Goal: Task Accomplishment & Management: Use online tool/utility

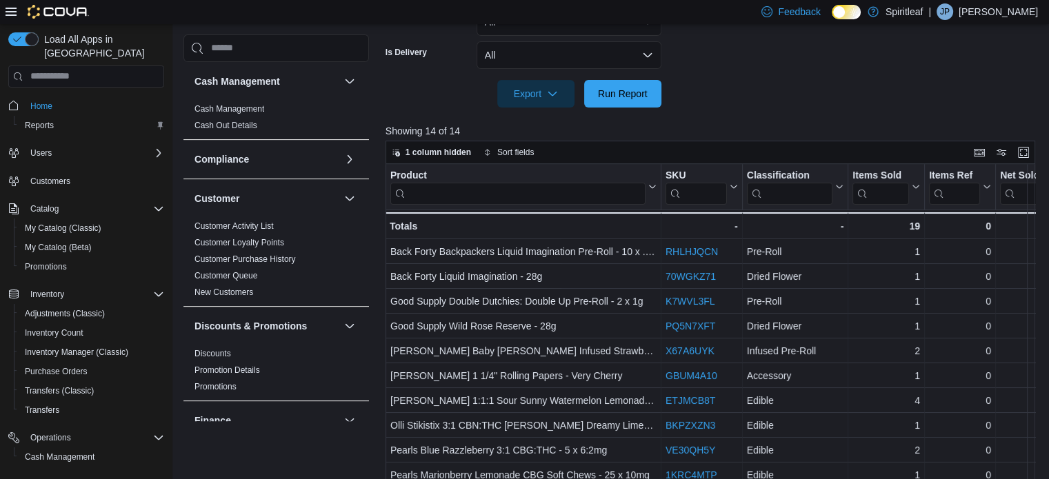
scroll to position [828, 0]
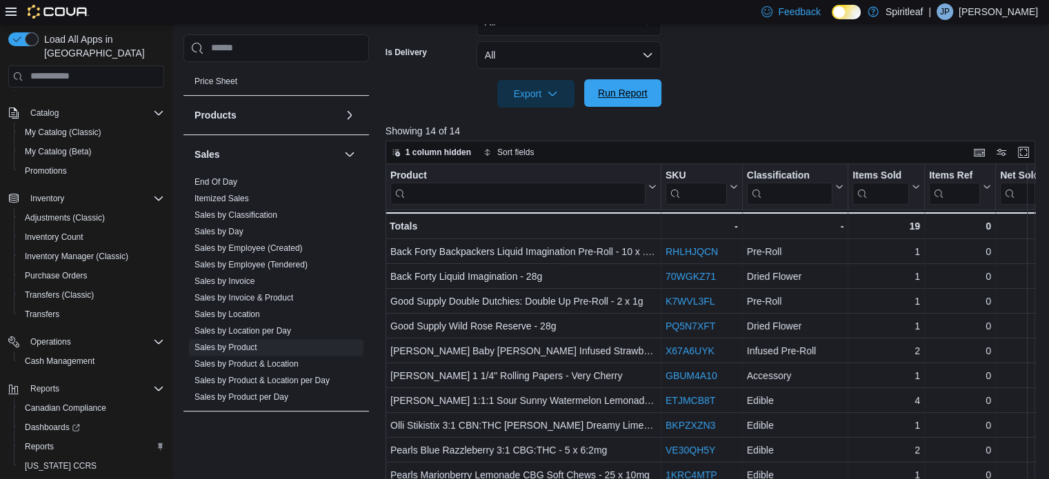
click at [630, 94] on span "Run Report" at bounding box center [623, 93] width 50 height 14
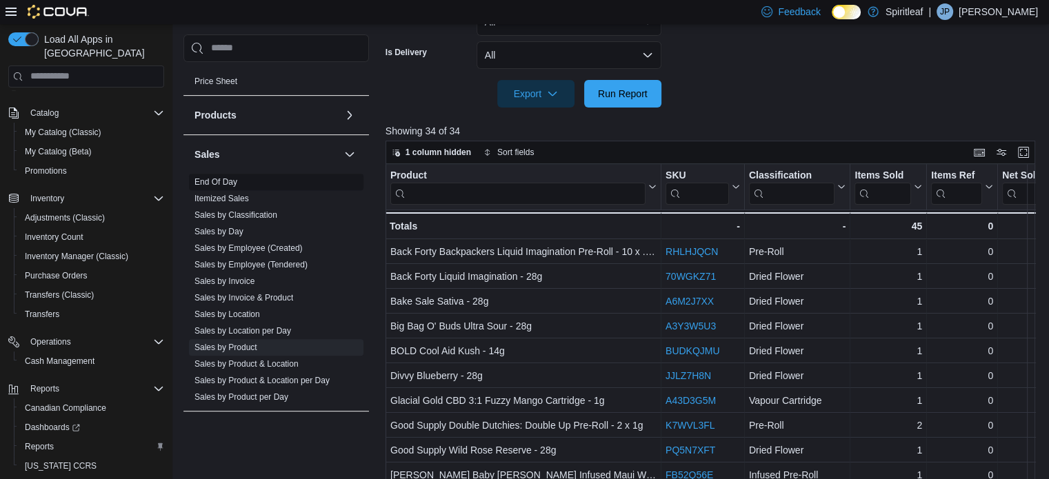
click at [203, 179] on link "End Of Day" at bounding box center [216, 182] width 43 height 10
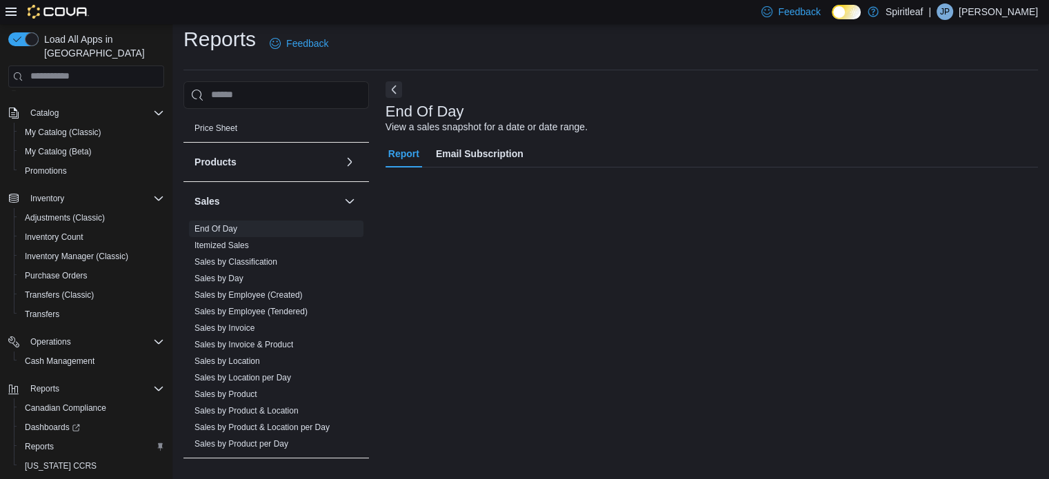
scroll to position [9, 0]
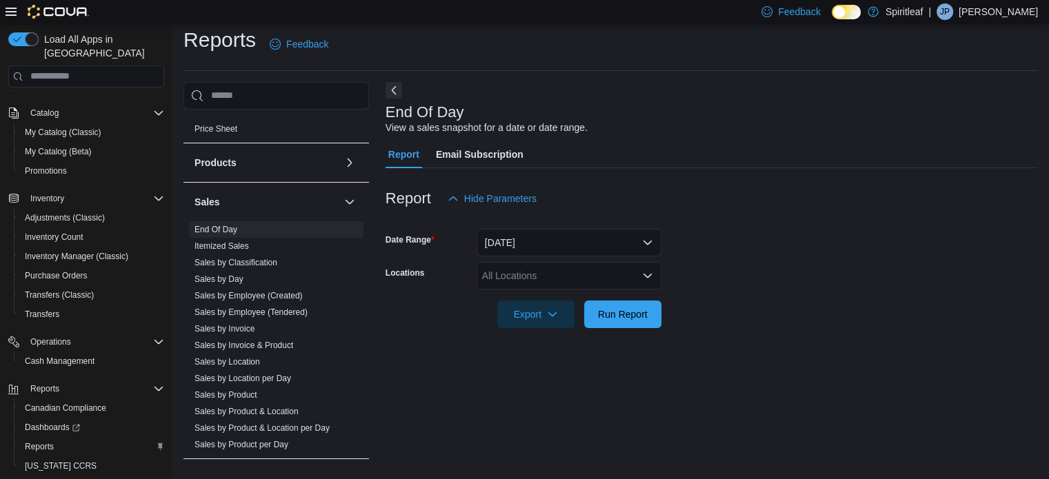
click at [604, 277] on div "All Locations" at bounding box center [569, 276] width 185 height 28
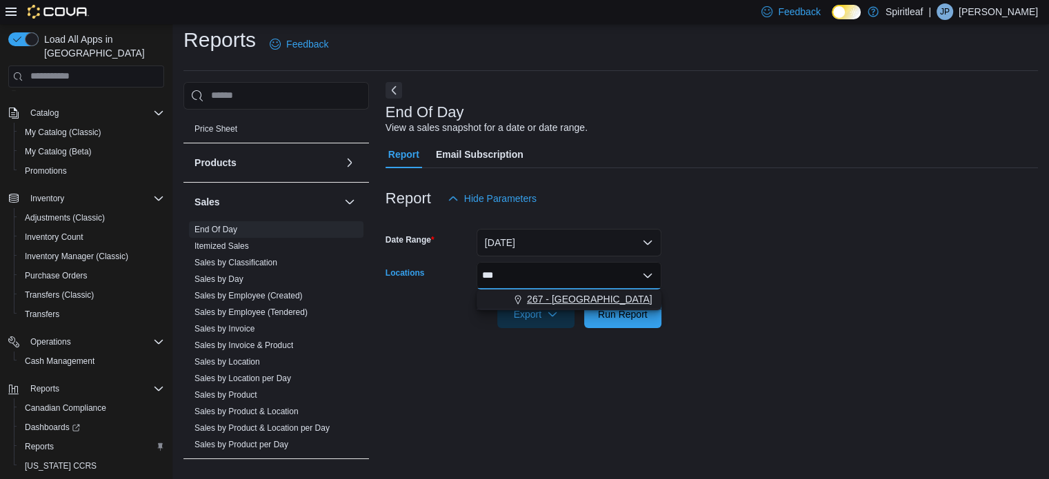
type input "***"
click at [581, 292] on span "267 - [GEOGRAPHIC_DATA]" at bounding box center [590, 299] width 126 height 14
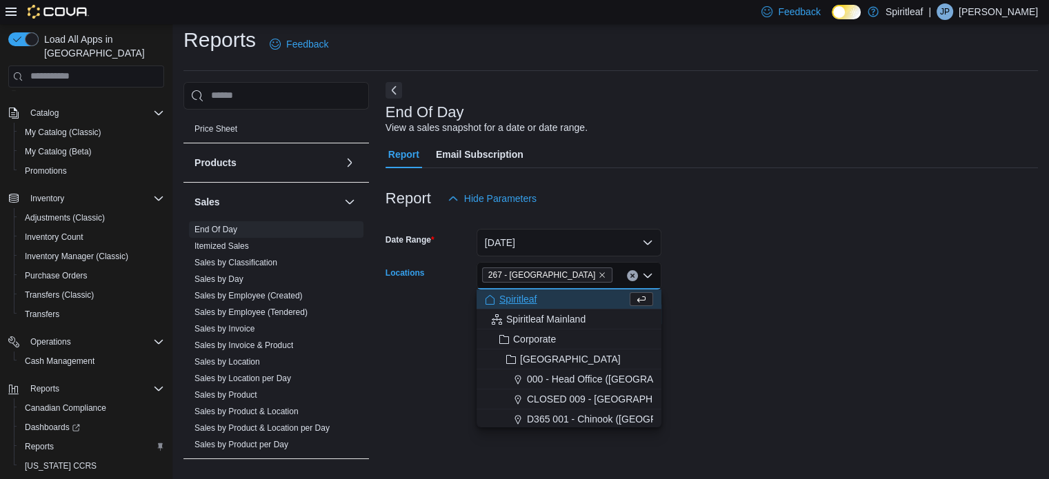
click at [725, 324] on form "Date Range [DATE] Locations 267 - [GEOGRAPHIC_DATA] Combo box. Selected. 267 - …" at bounding box center [712, 270] width 653 height 116
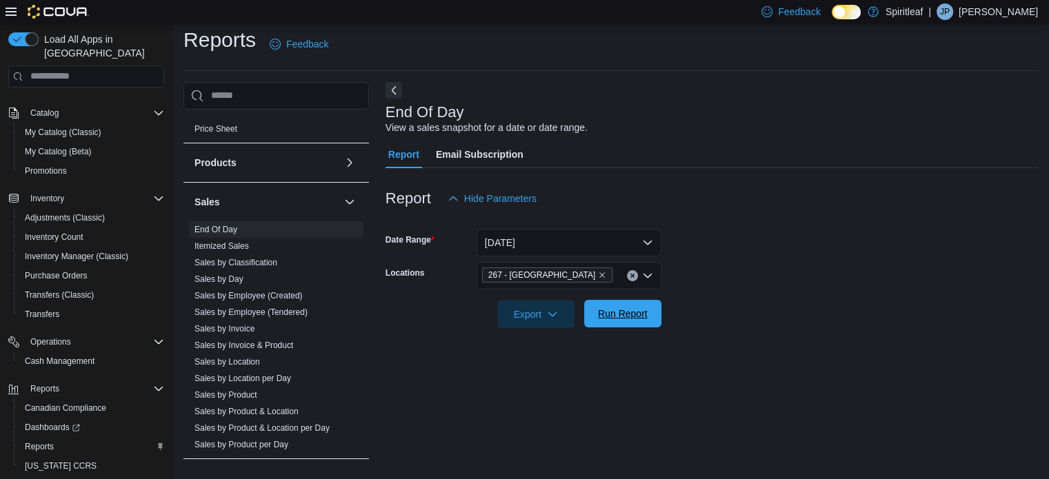
click at [650, 310] on span "Run Report" at bounding box center [623, 314] width 61 height 28
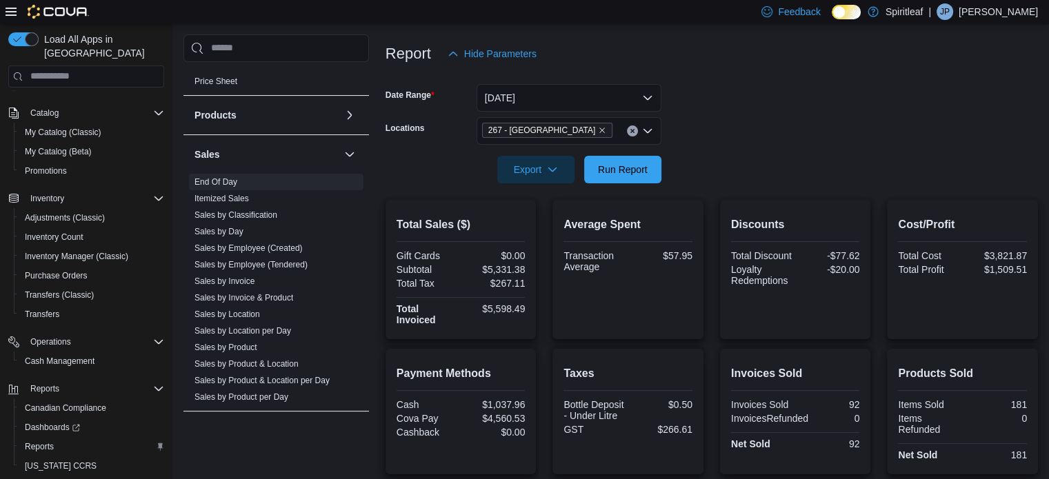
scroll to position [292, 0]
